Goal: Task Accomplishment & Management: Manage account settings

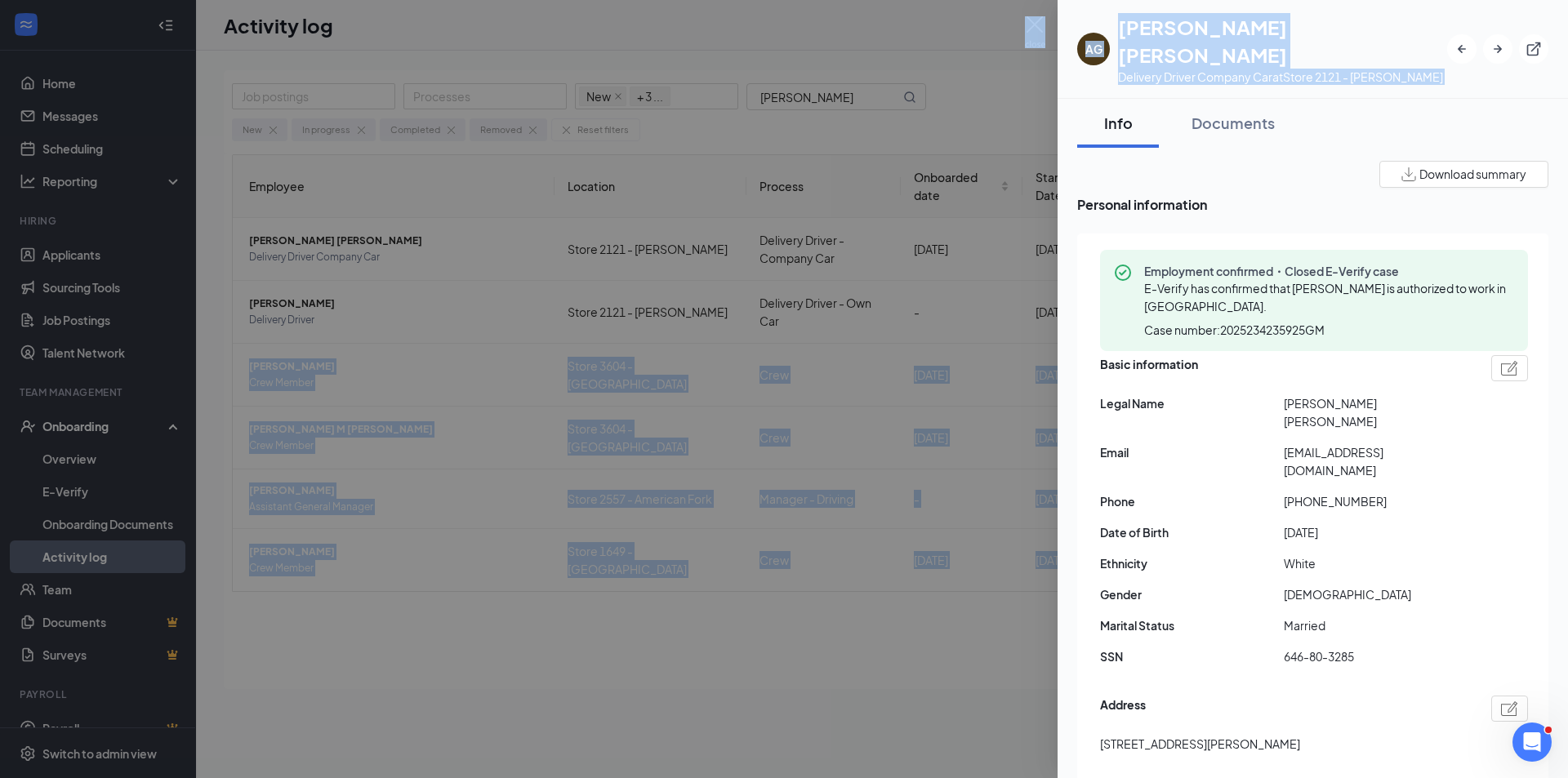
scroll to position [4331, 0]
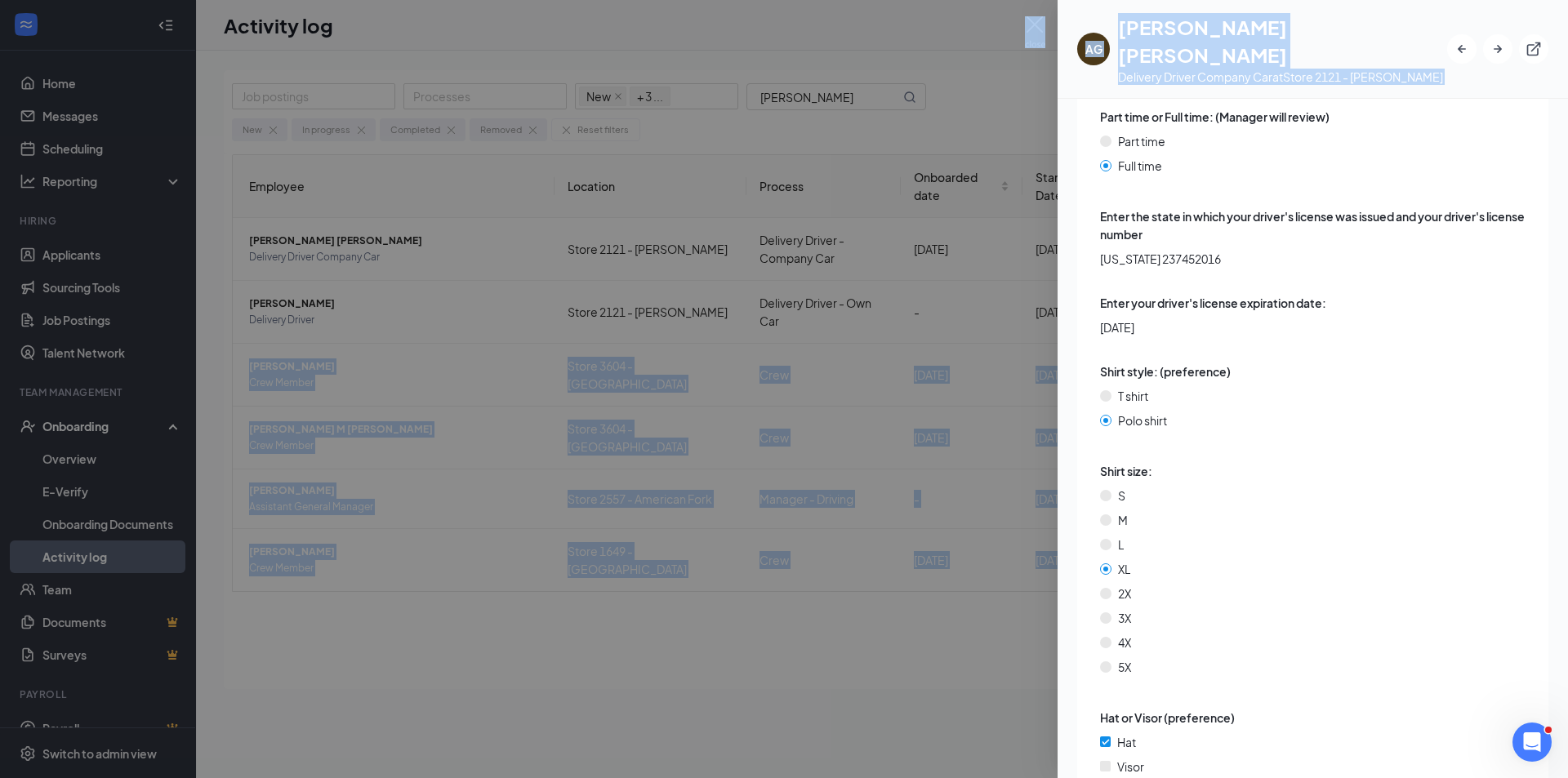
click at [73, 259] on div at bounding box center [784, 389] width 1568 height 778
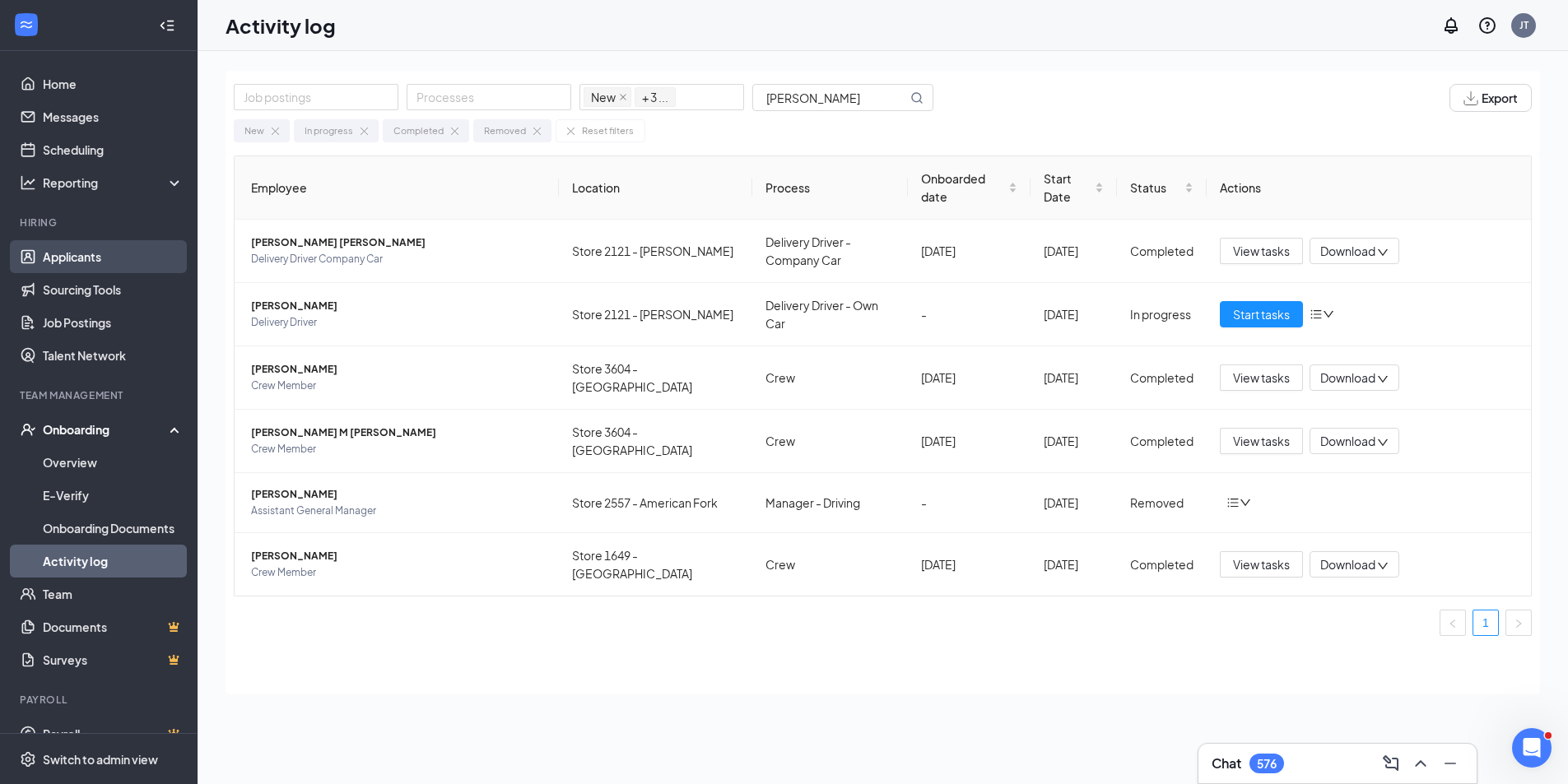
click at [74, 247] on link "Applicants" at bounding box center [113, 256] width 141 height 33
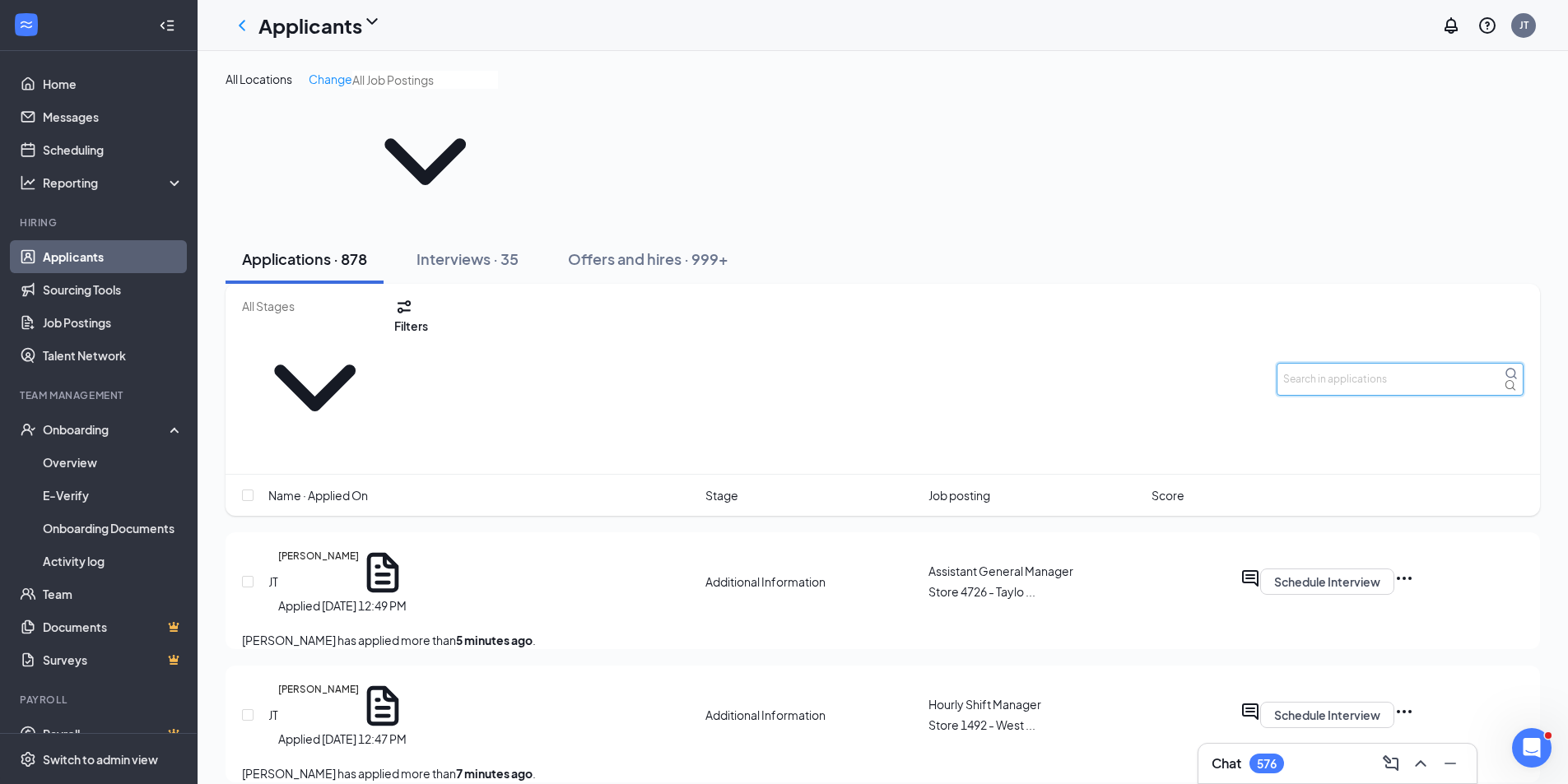
click at [1310, 363] on input "text" at bounding box center [1400, 379] width 247 height 33
type input "[PERSON_NAME]"
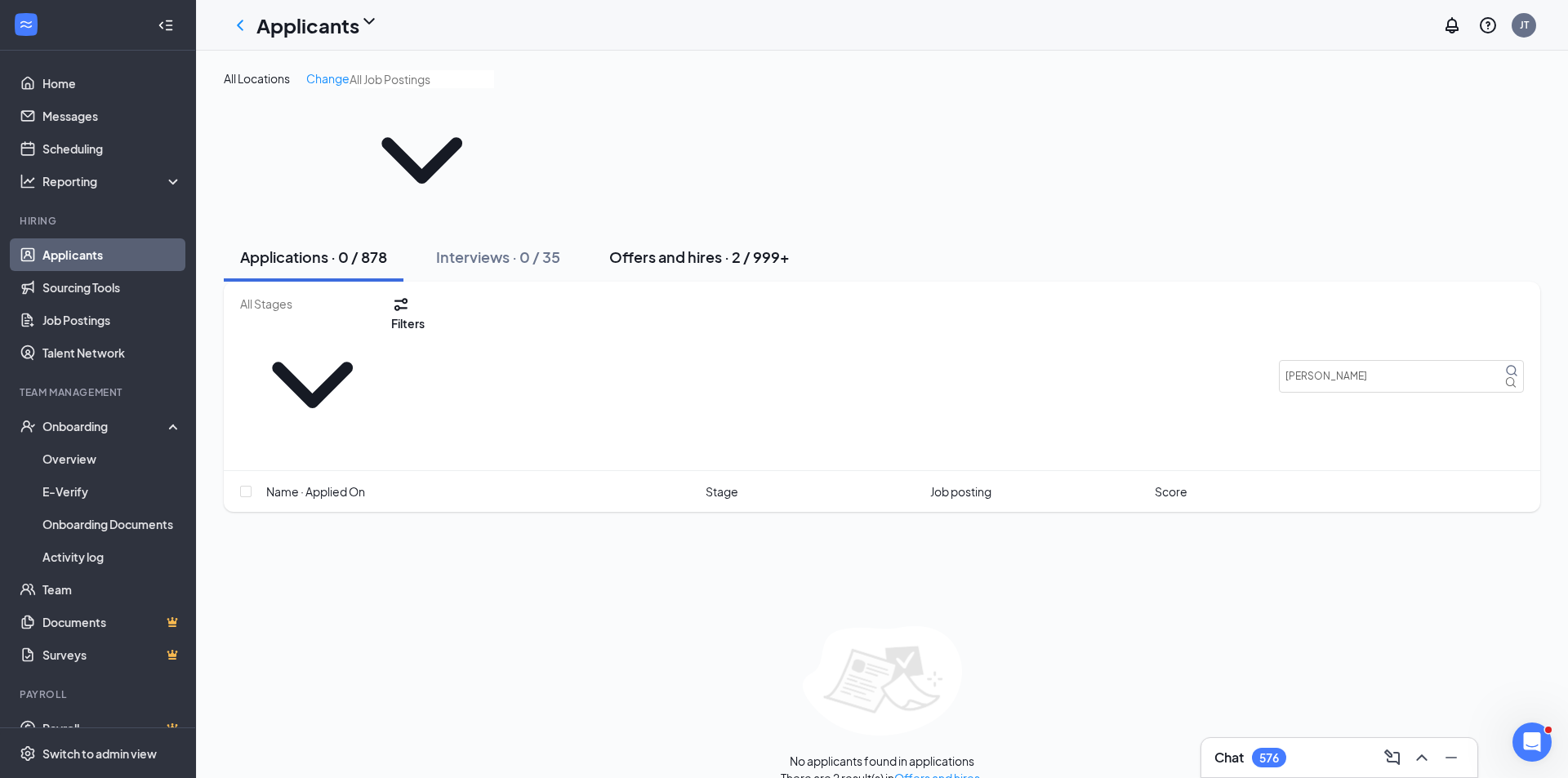
click at [707, 233] on button "Offers and hires · 2 / 999+" at bounding box center [699, 257] width 213 height 49
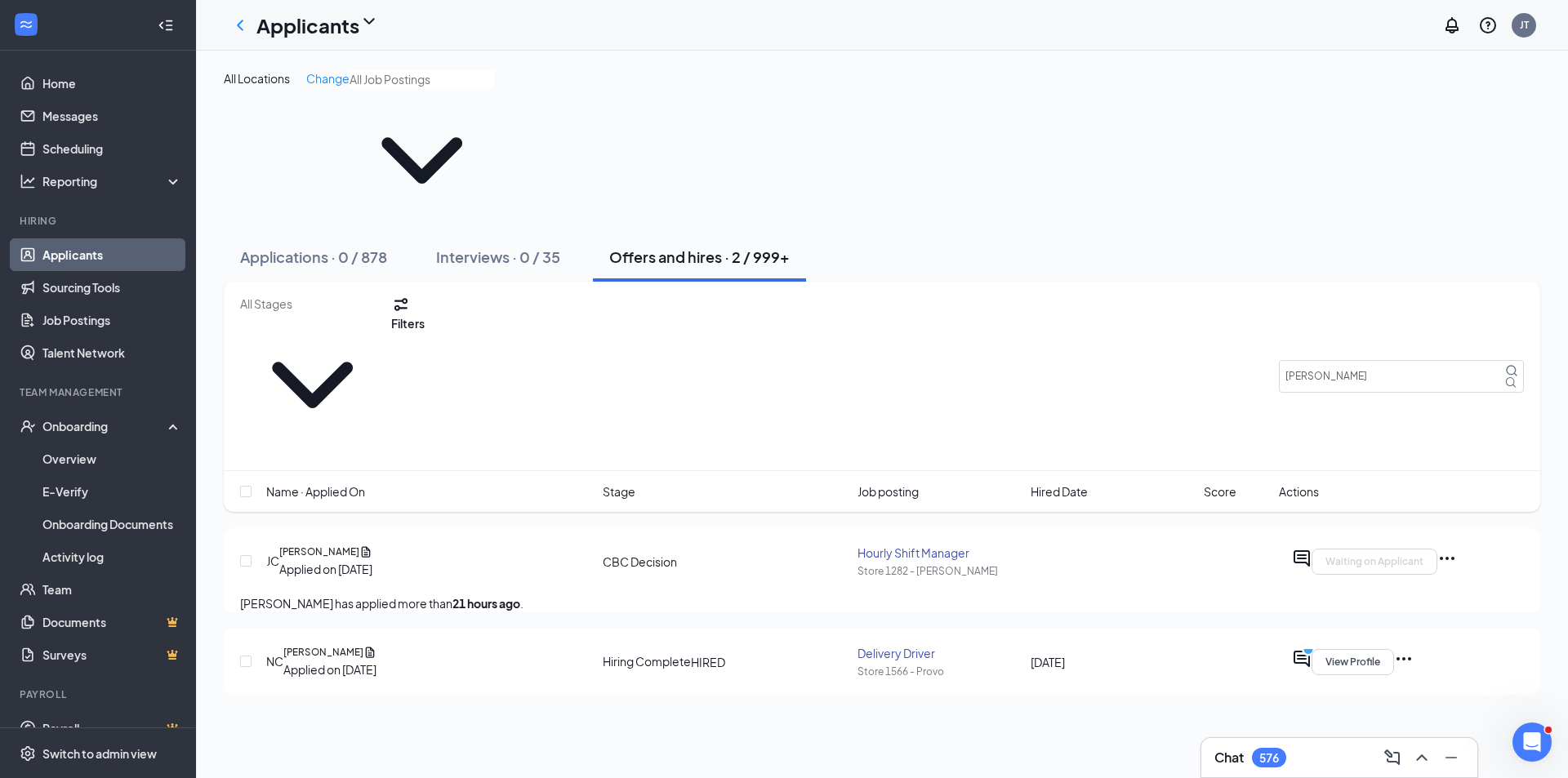
click at [1457, 549] on icon "Ellipses" at bounding box center [1447, 559] width 19 height 19
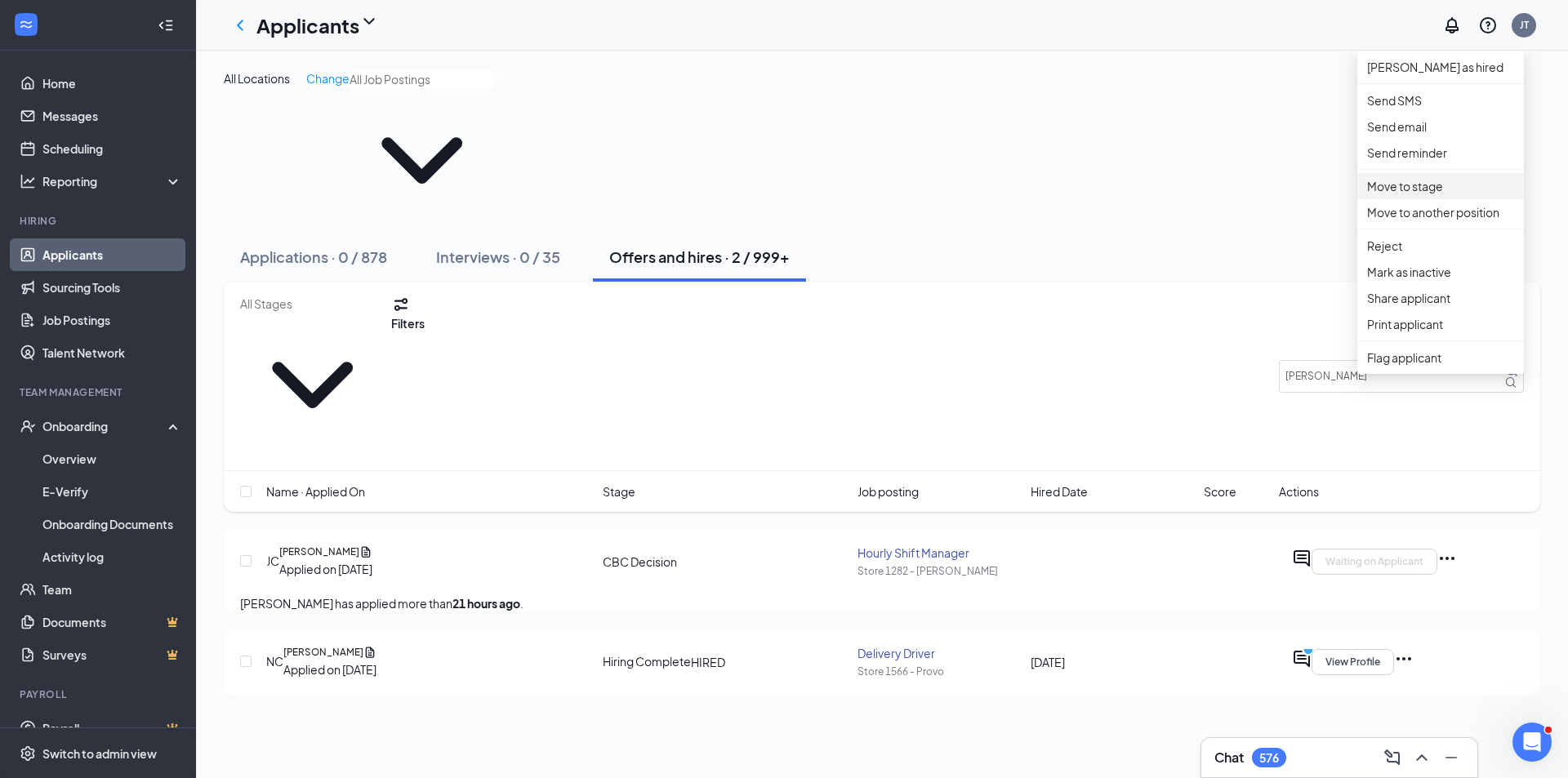
click at [1423, 195] on p "Move to stage" at bounding box center [1440, 186] width 147 height 18
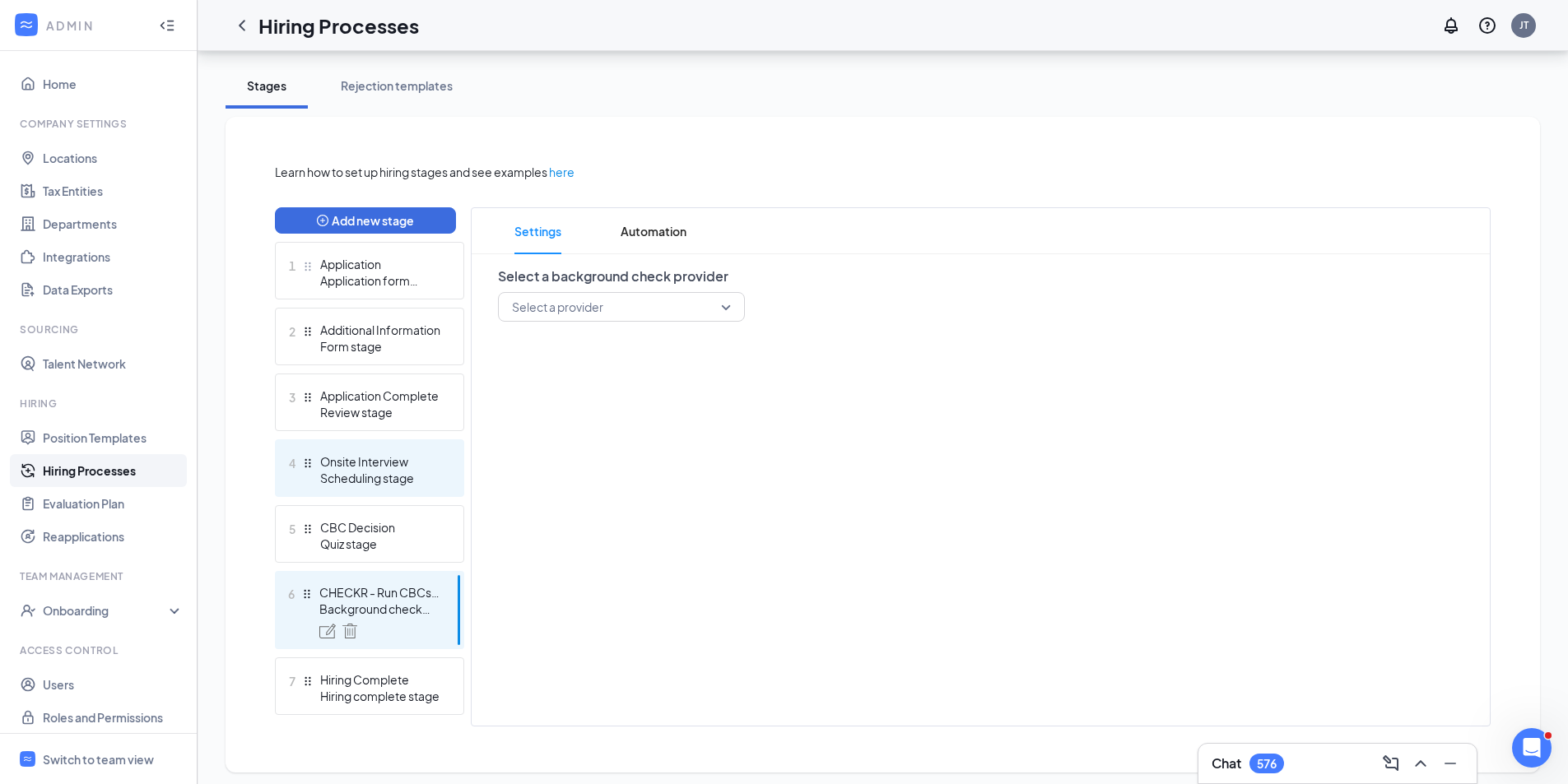
scroll to position [290, 0]
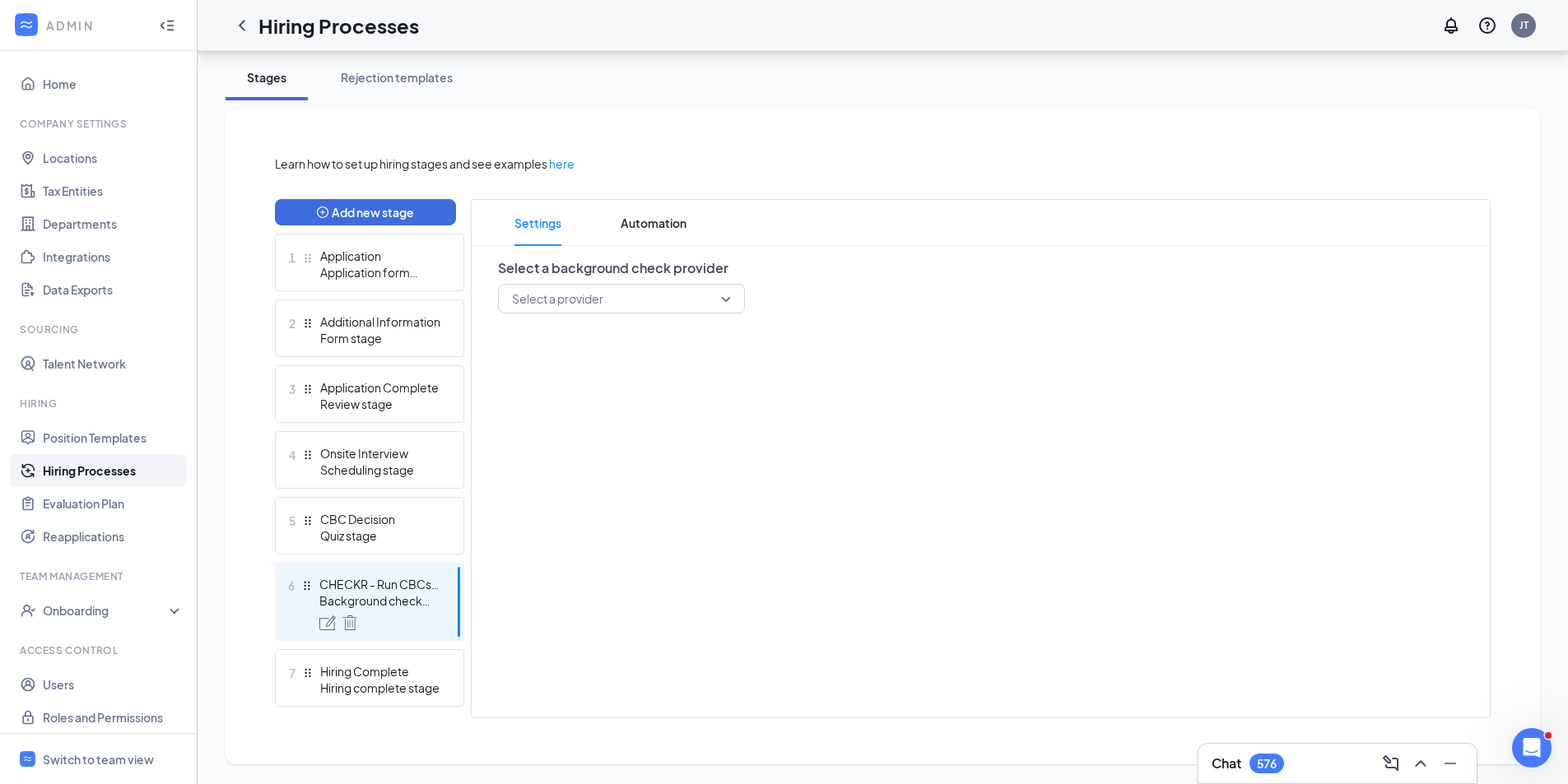
click at [607, 308] on input "search" at bounding box center [616, 298] width 215 height 28
click at [569, 331] on div "Checkr" at bounding box center [621, 343] width 247 height 38
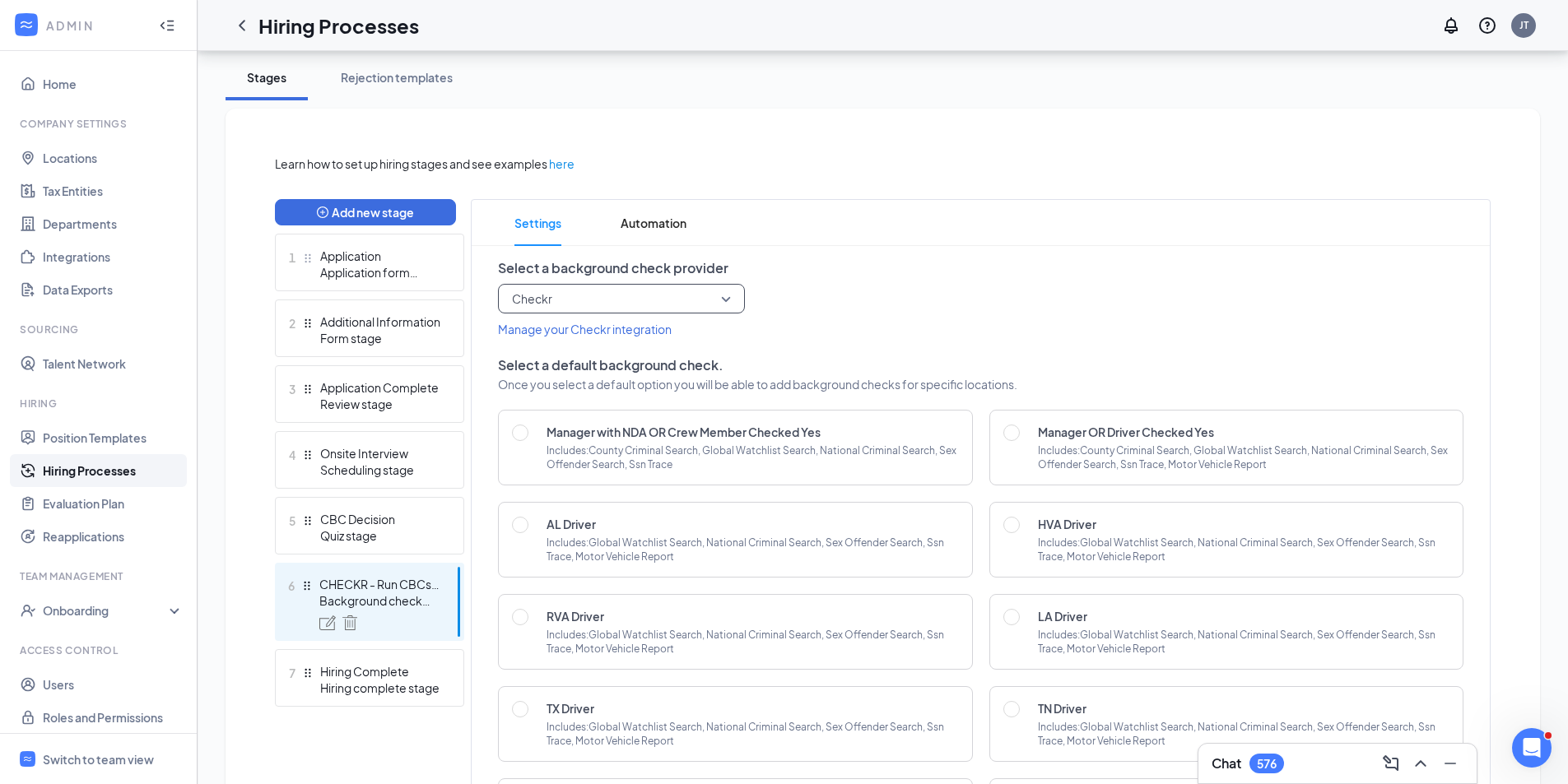
click at [520, 311] on span "Checkr" at bounding box center [531, 299] width 40 height 25
click at [532, 345] on span "Checkr" at bounding box center [530, 344] width 40 height 18
click at [1063, 303] on div "checkr Checkr checkr sterling Checkr Sterling" at bounding box center [981, 298] width 966 height 29
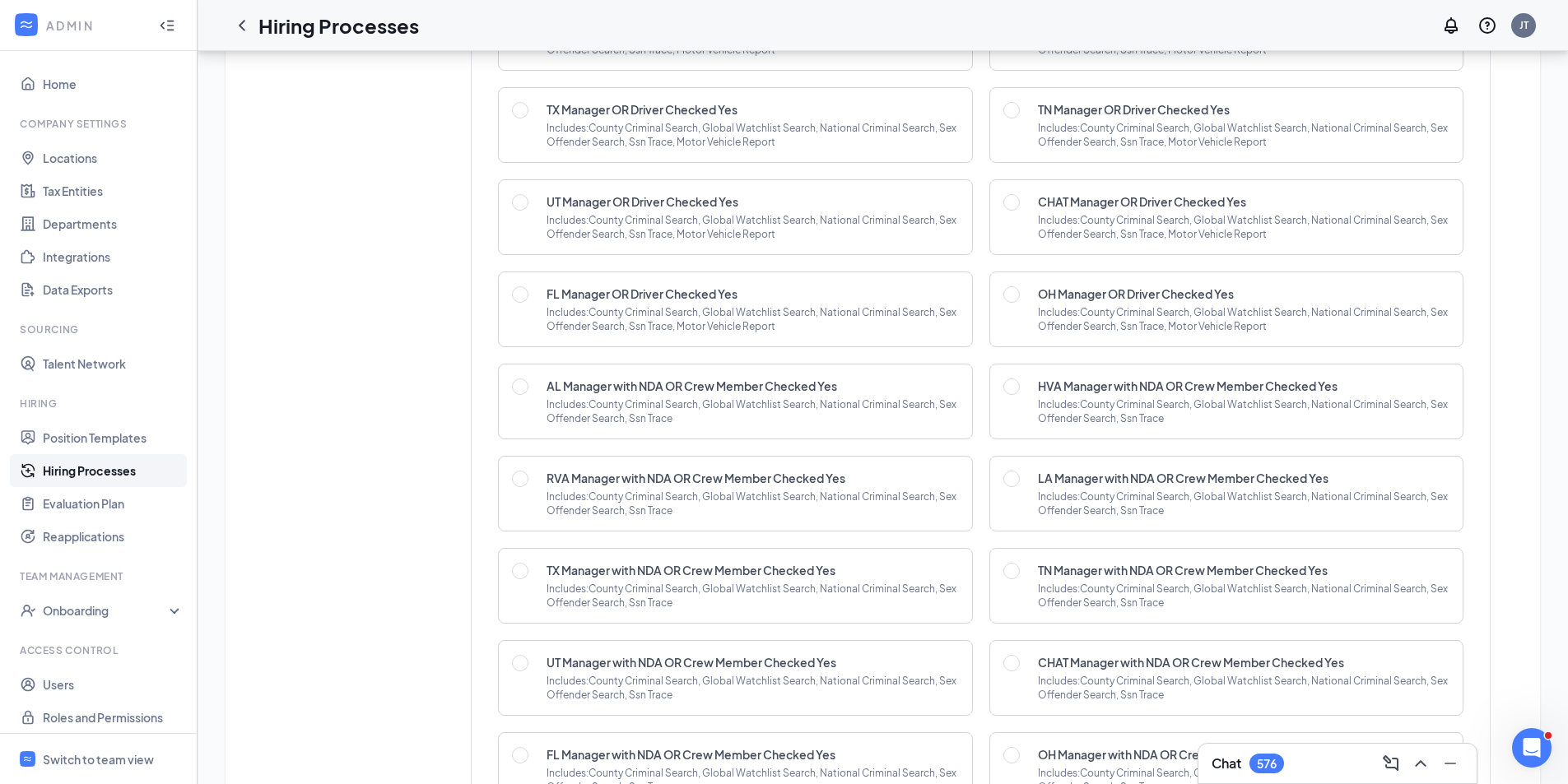
scroll to position [1772, 0]
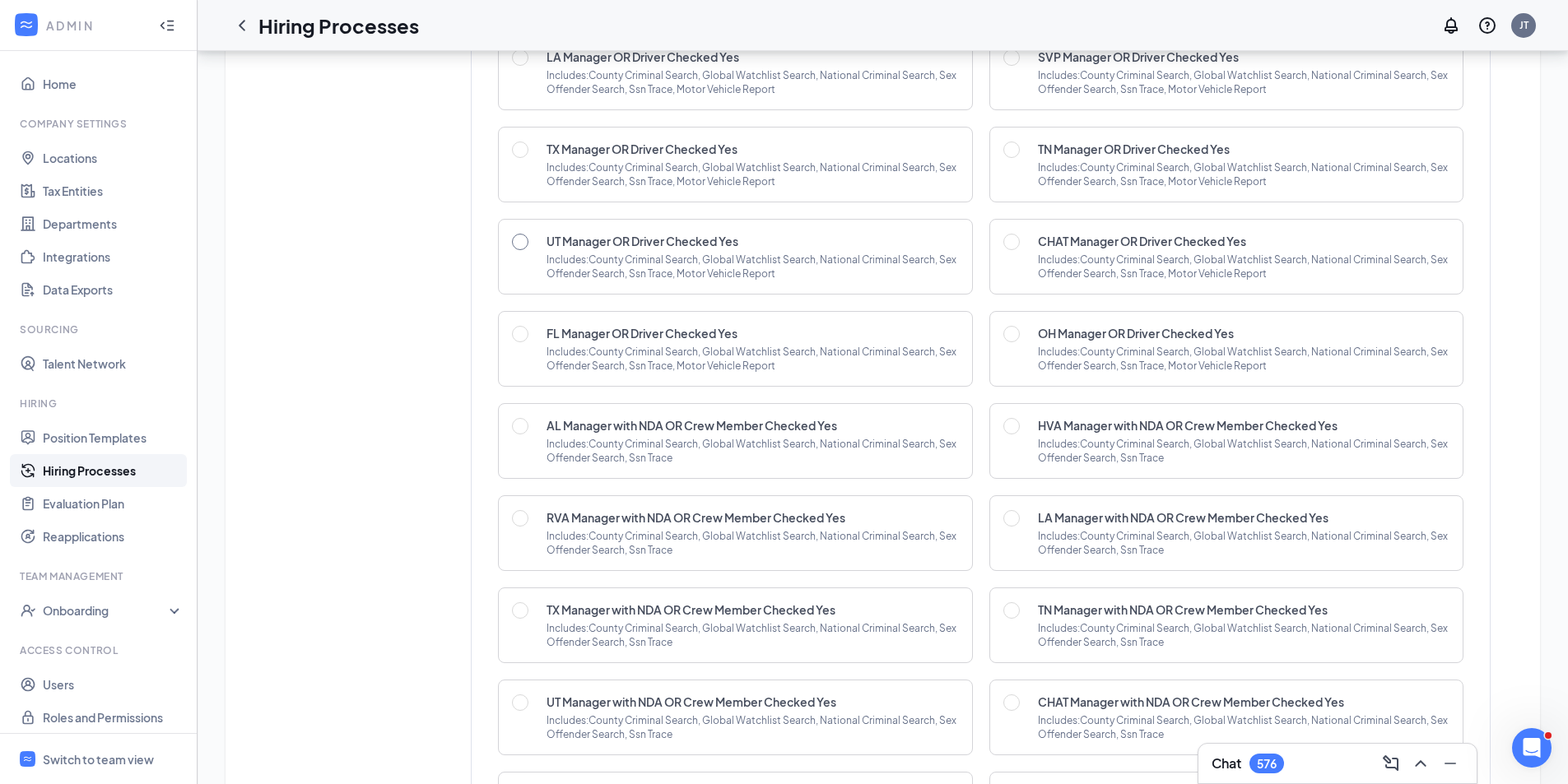
click at [520, 239] on input "radio" at bounding box center [520, 242] width 16 height 16
radio input "true"
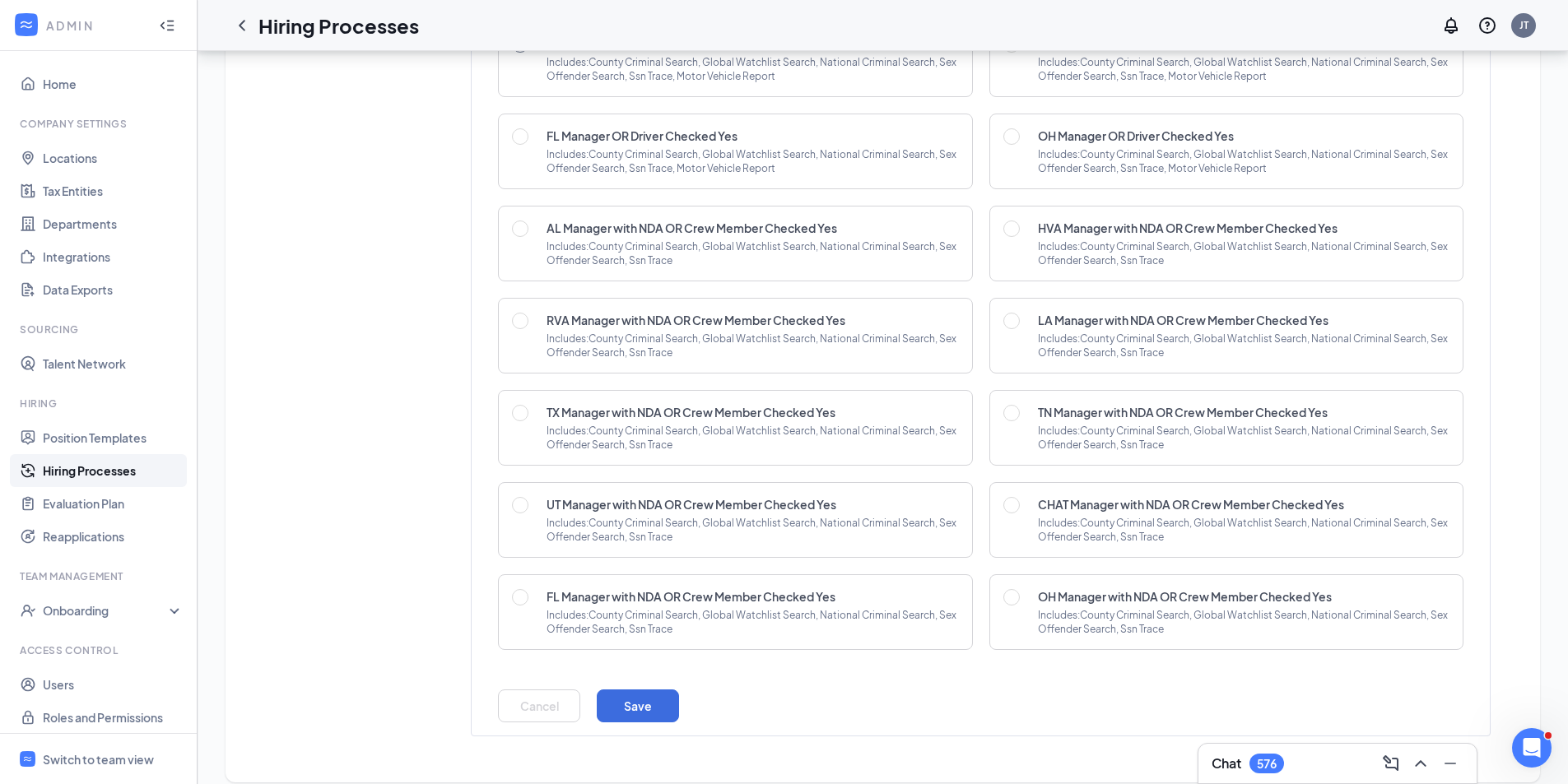
scroll to position [1987, 0]
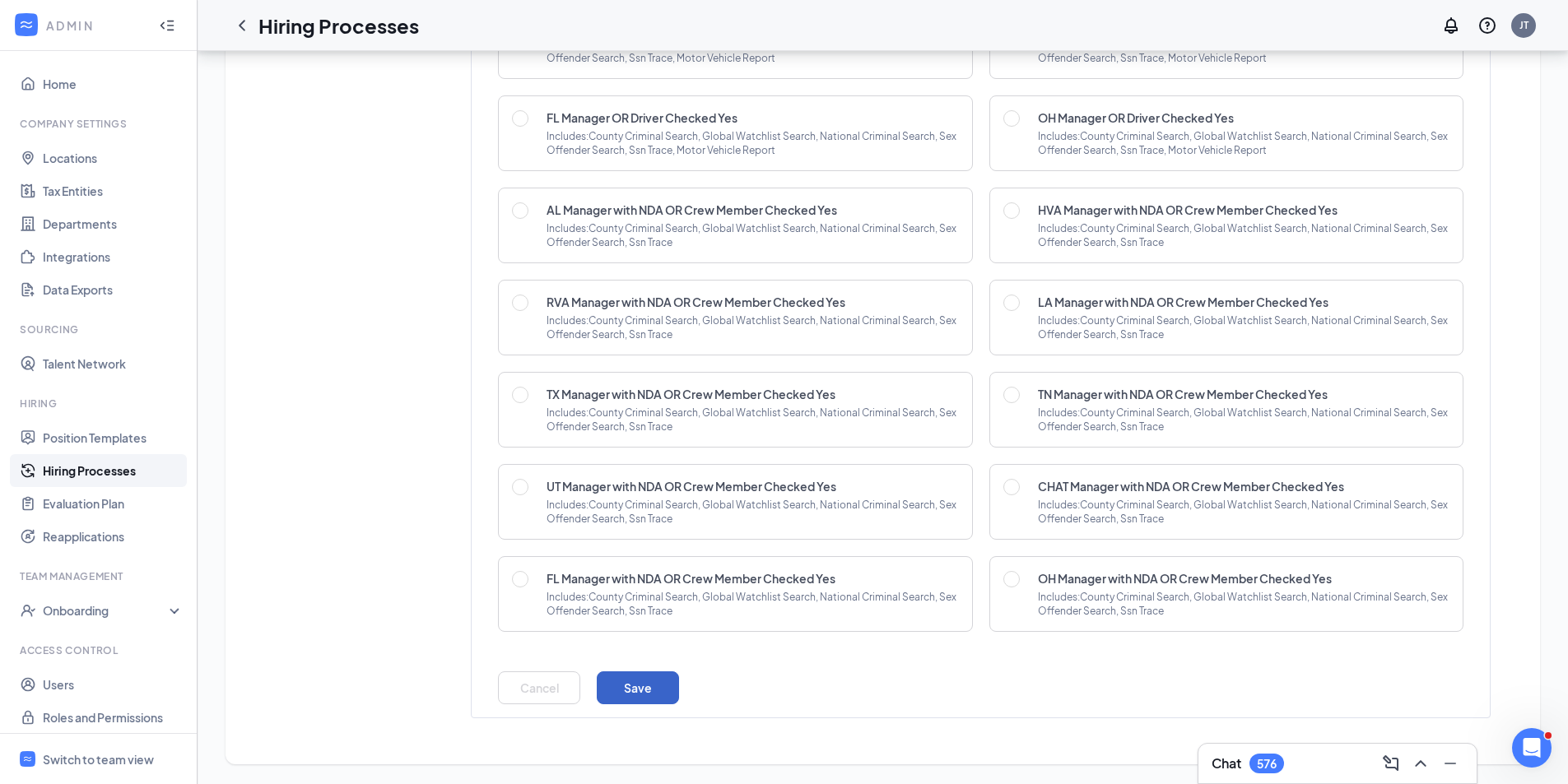
click at [629, 689] on button "Save" at bounding box center [638, 688] width 82 height 33
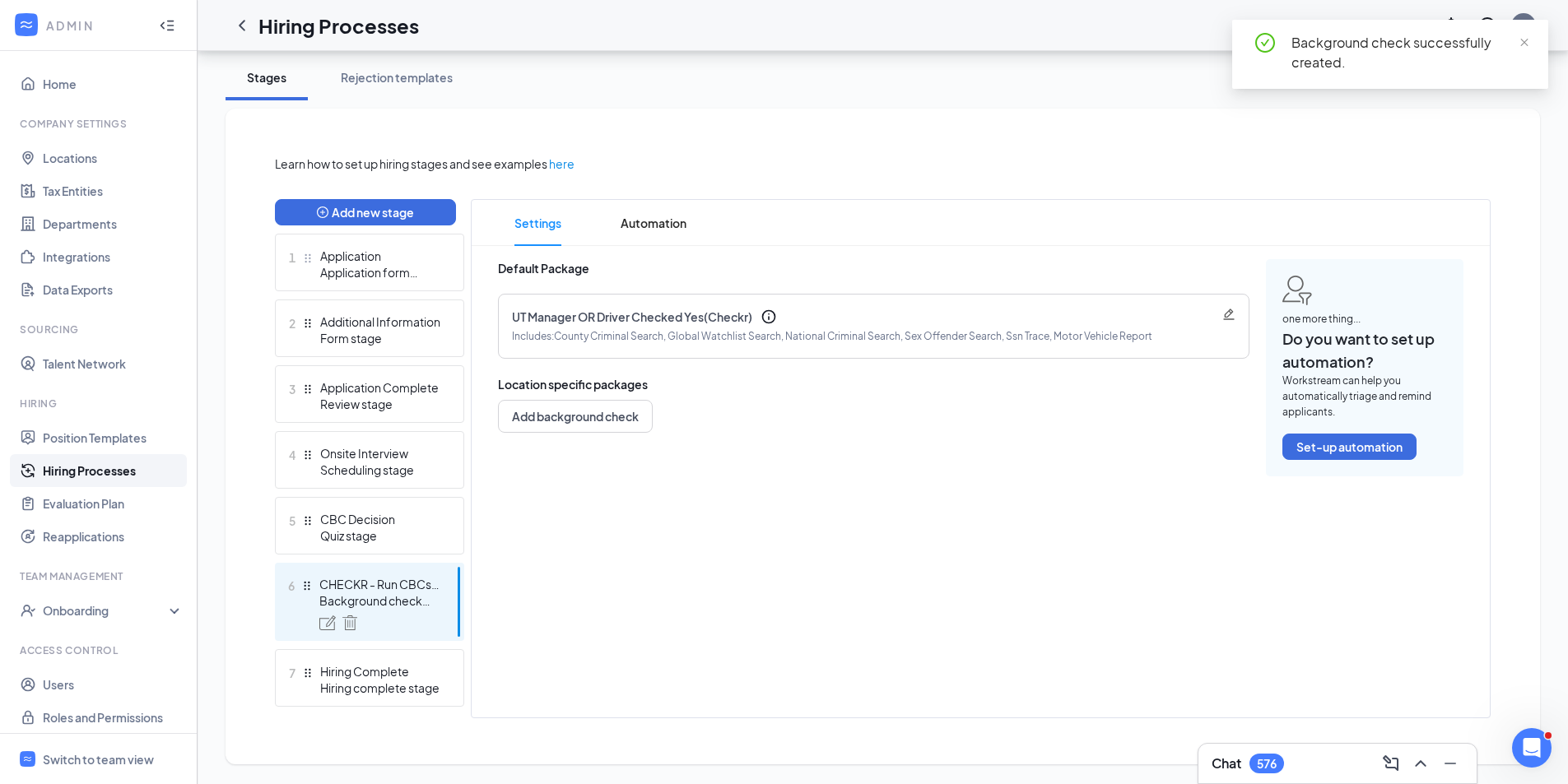
scroll to position [290, 0]
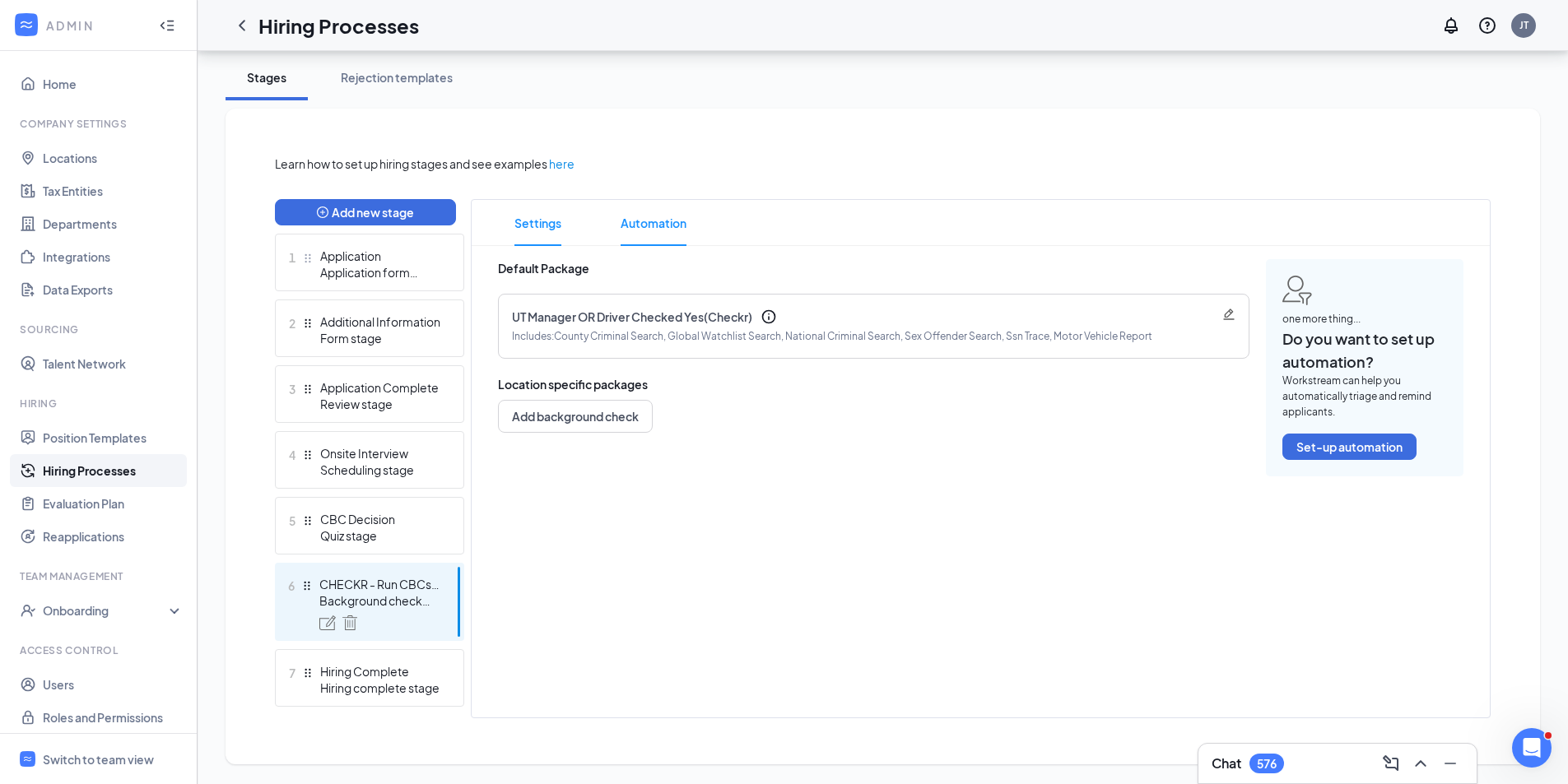
click at [675, 229] on span "Automation" at bounding box center [653, 223] width 66 height 46
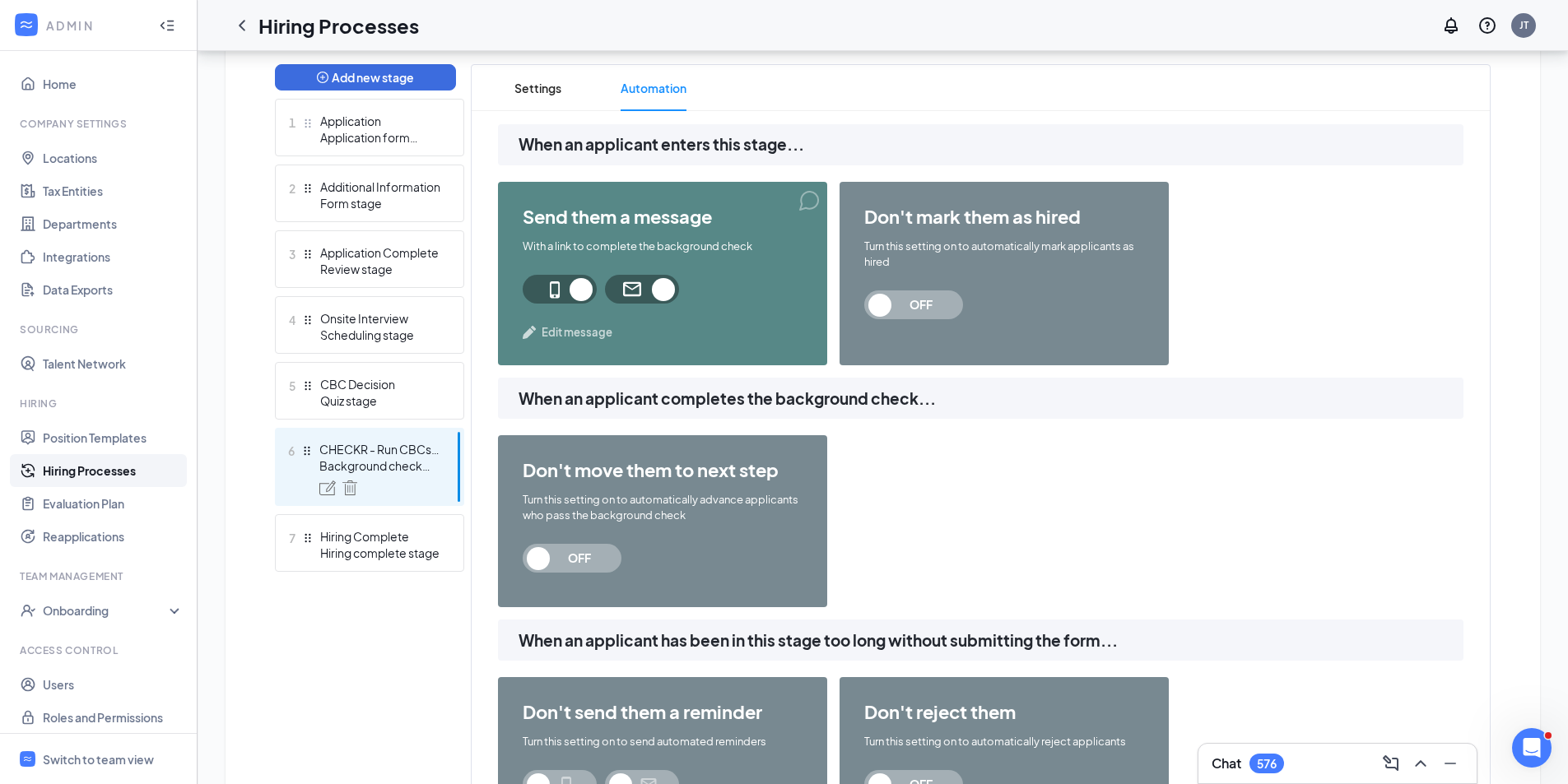
scroll to position [290, 0]
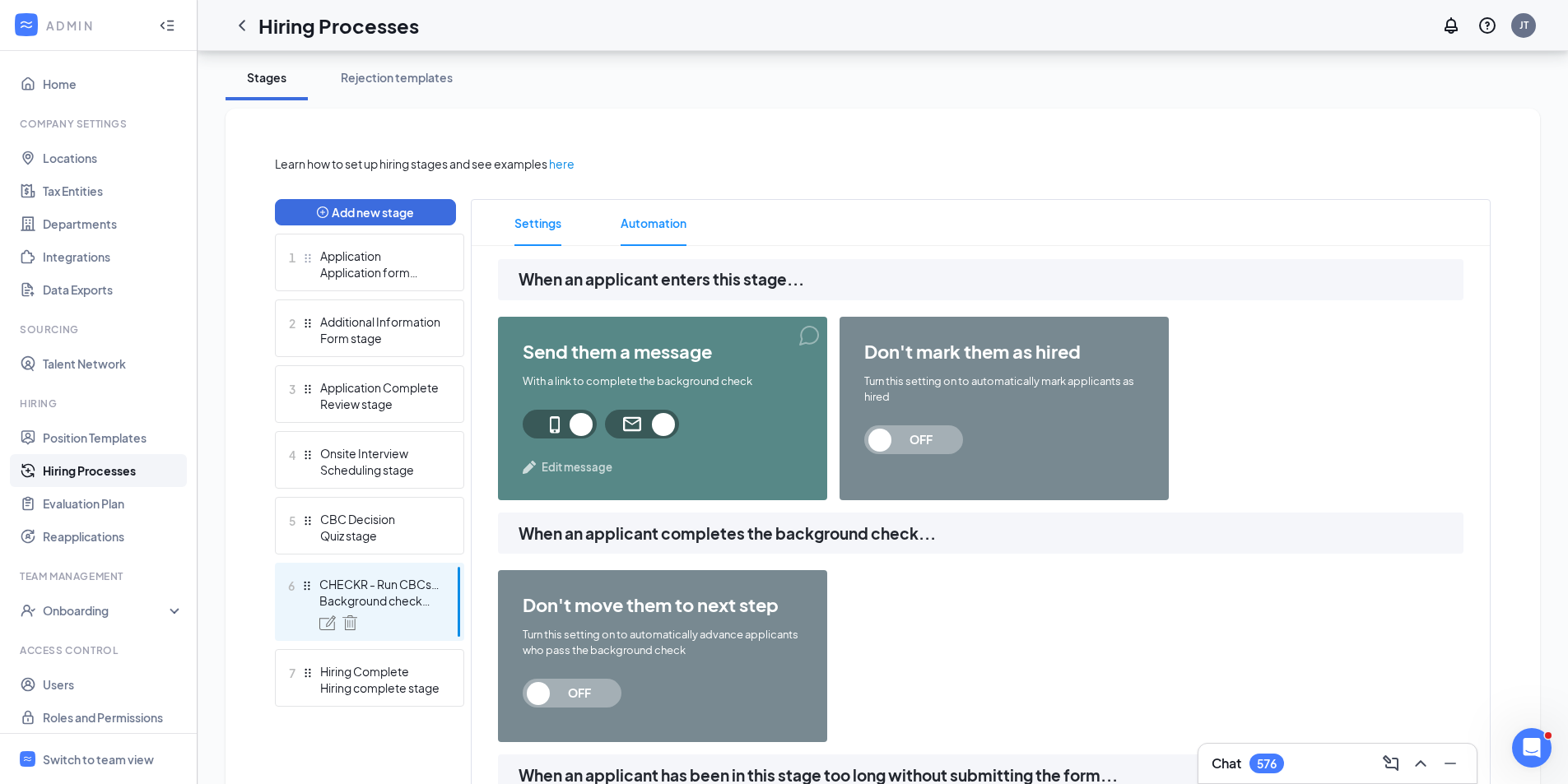
click at [530, 223] on span "Settings" at bounding box center [537, 223] width 47 height 46
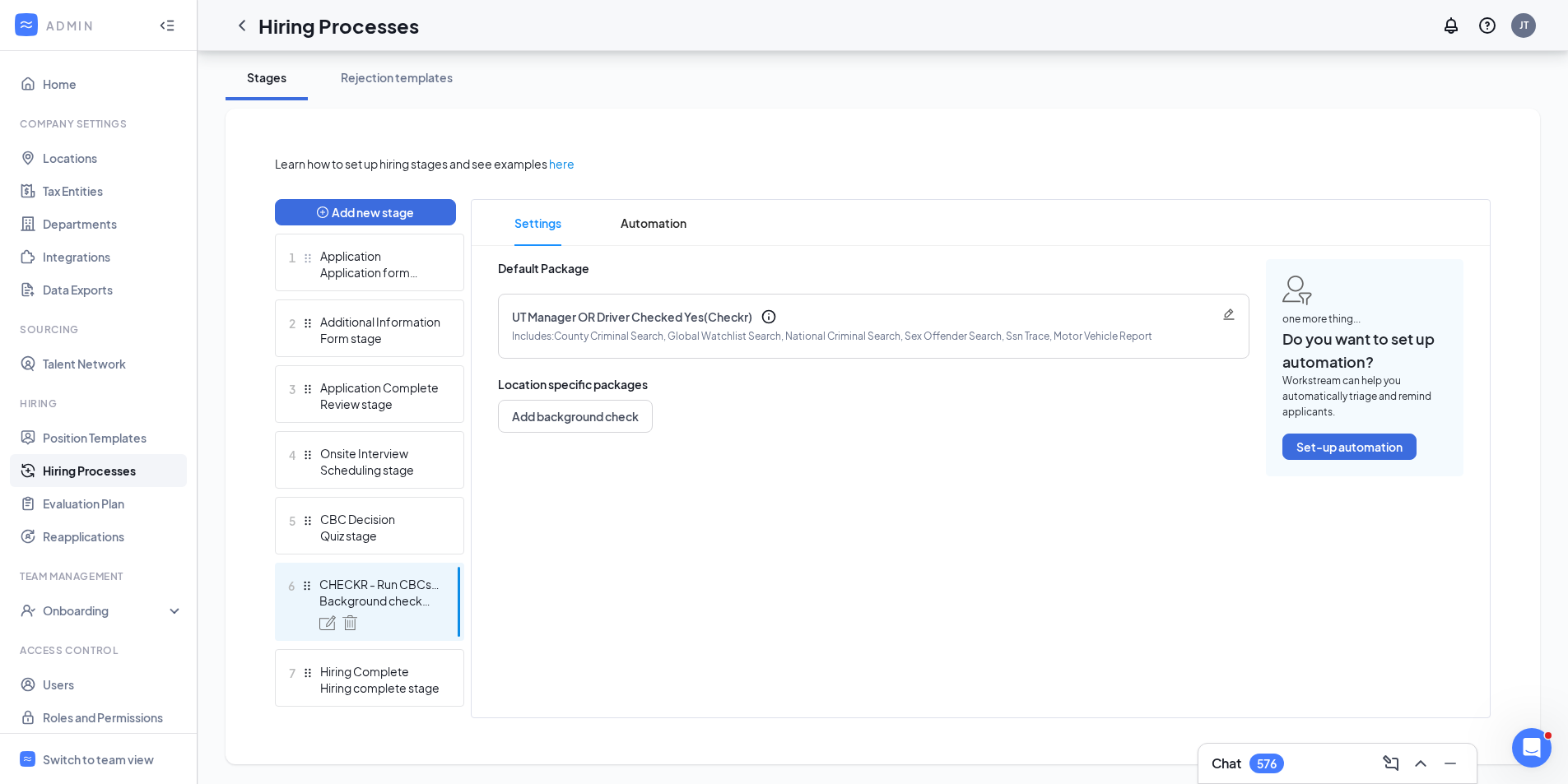
click at [1231, 319] on icon "Pencil" at bounding box center [1229, 314] width 13 height 13
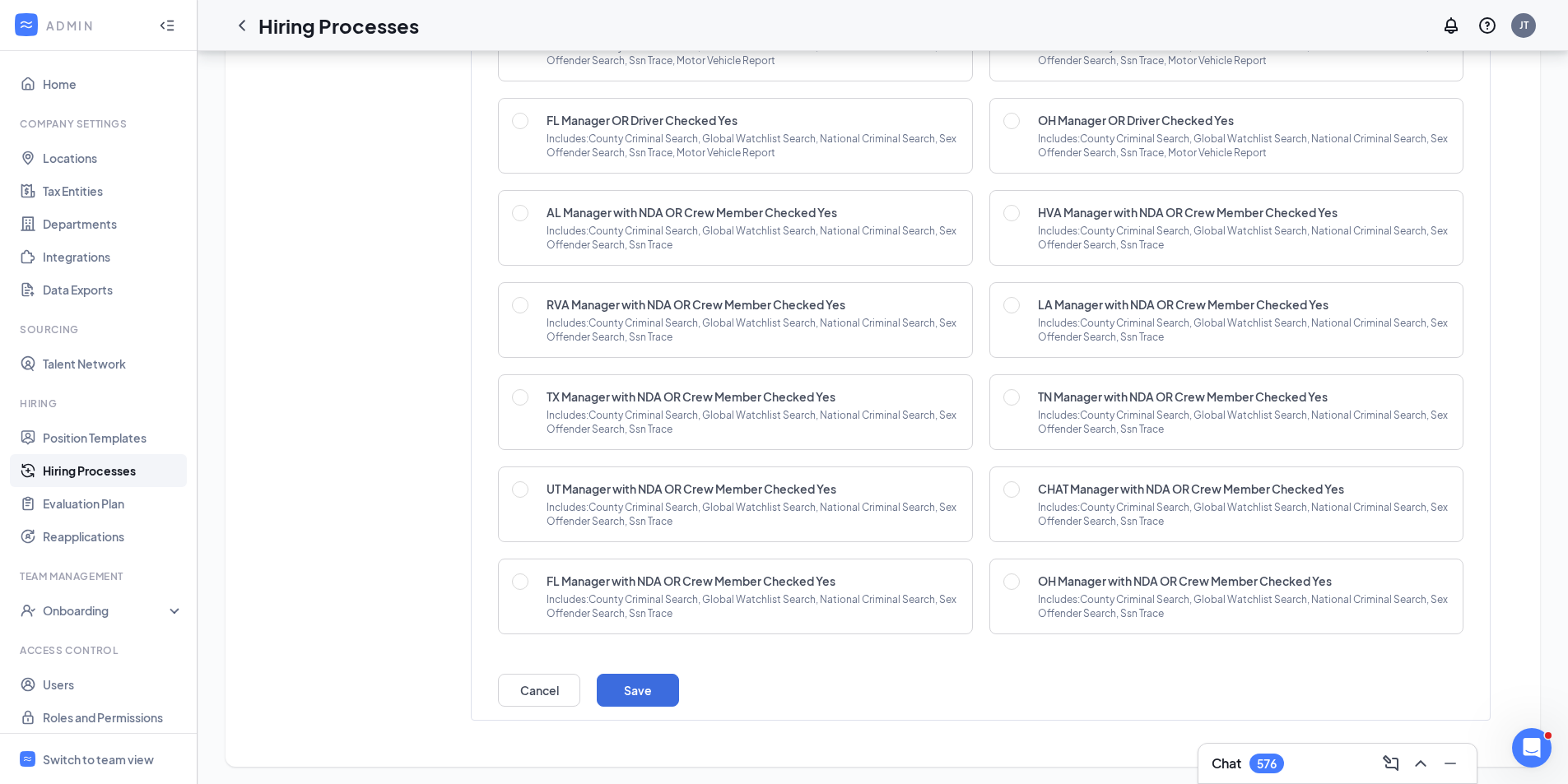
scroll to position [1987, 0]
click at [635, 697] on button "Save" at bounding box center [638, 688] width 82 height 33
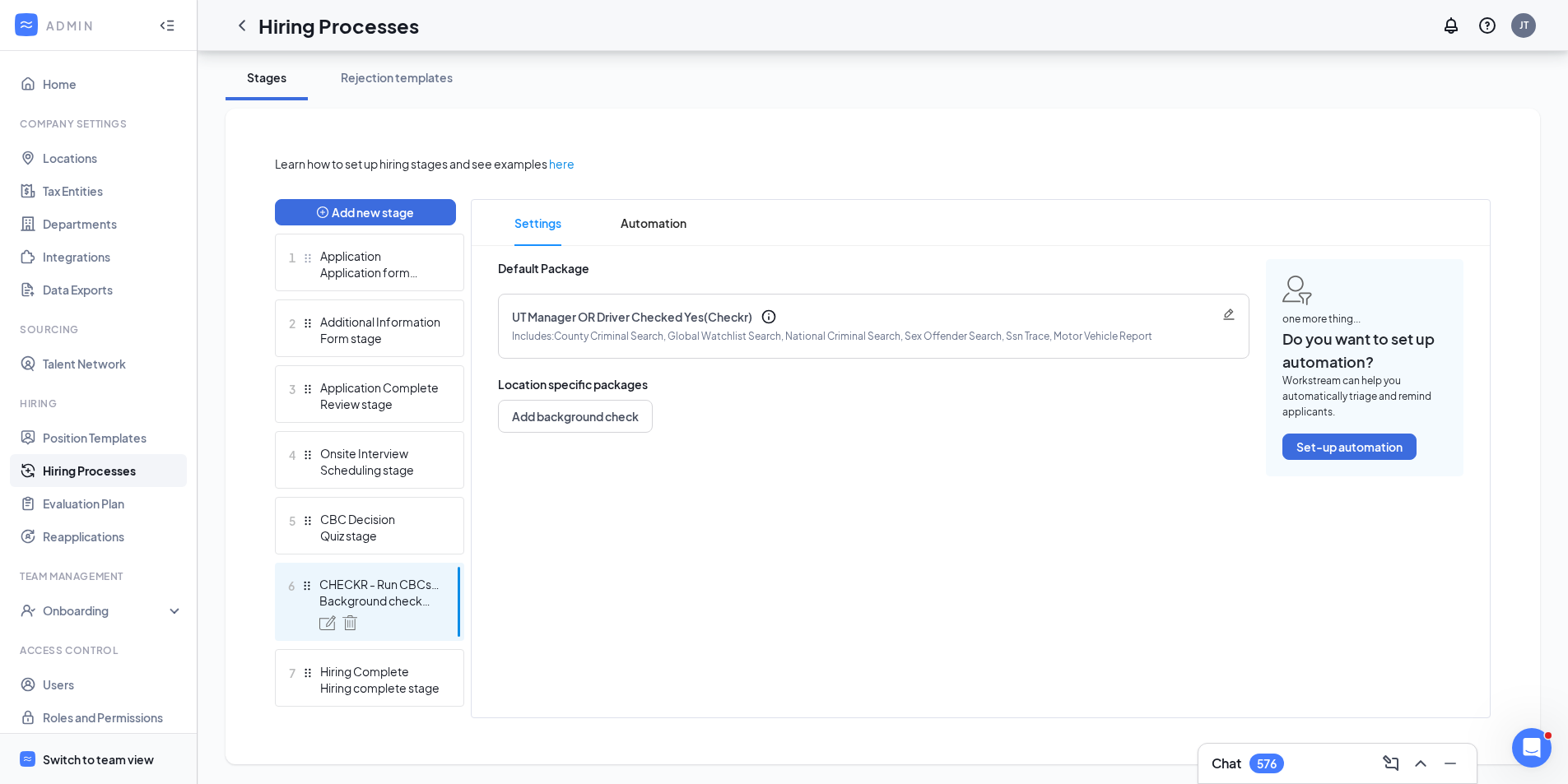
click at [101, 759] on div "Switch to team view" at bounding box center [98, 759] width 111 height 16
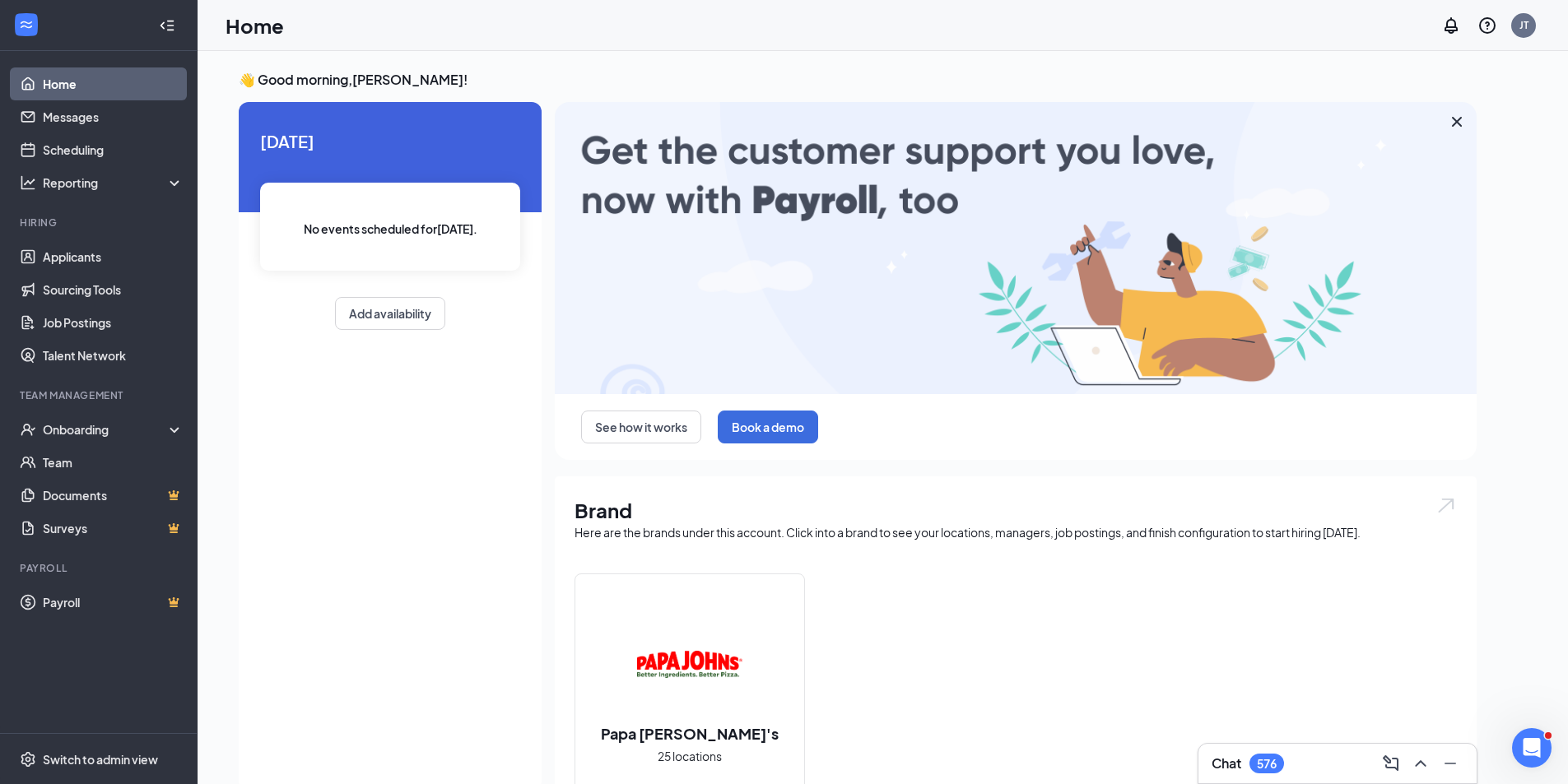
click at [82, 410] on li "Team Management Onboarding Team Documents Surveys" at bounding box center [98, 467] width 197 height 157
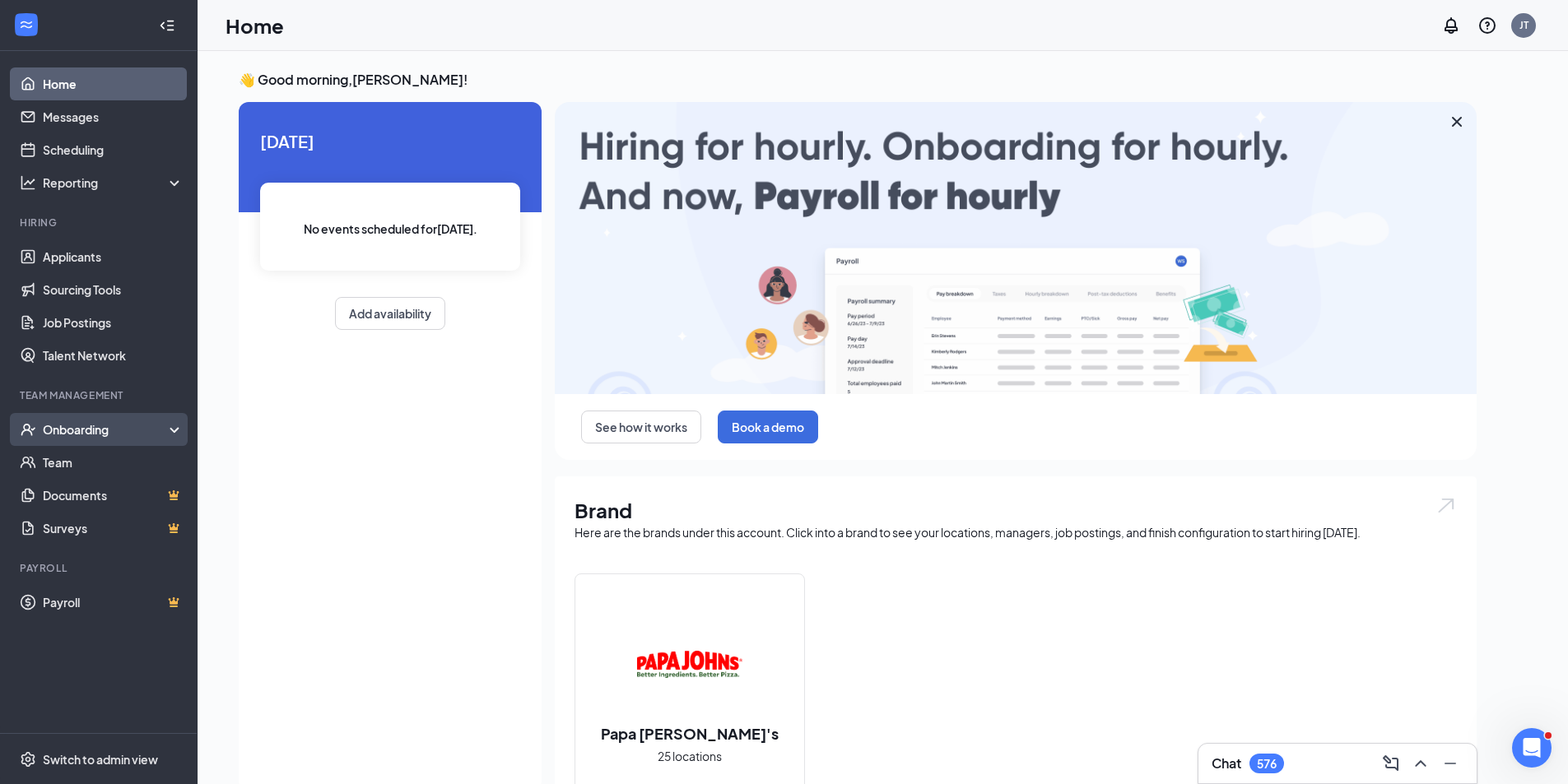
click at [91, 437] on div "Onboarding" at bounding box center [106, 430] width 126 height 16
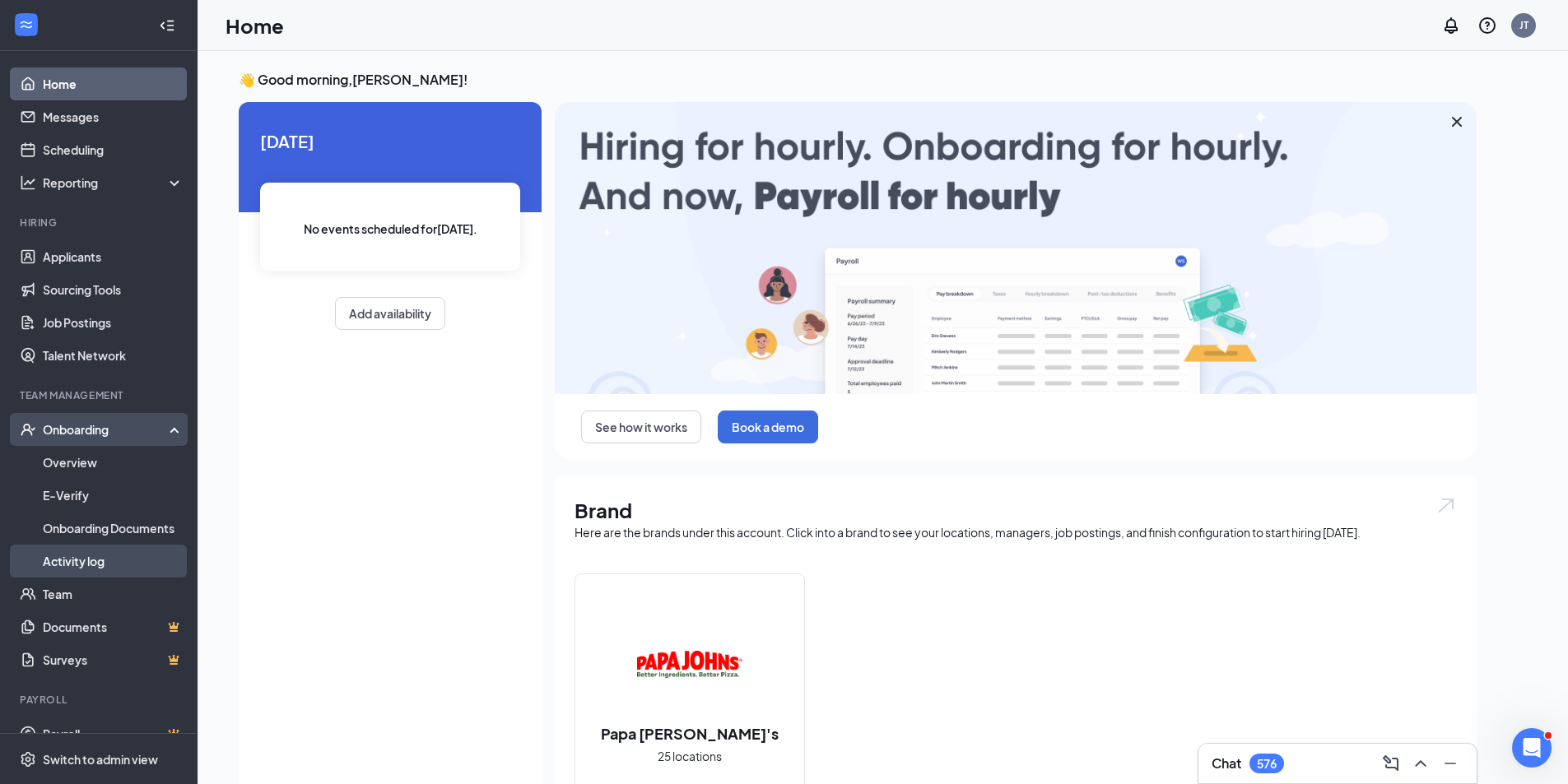
click at [89, 565] on link "Activity log" at bounding box center [113, 561] width 141 height 33
